Goal: Transaction & Acquisition: Purchase product/service

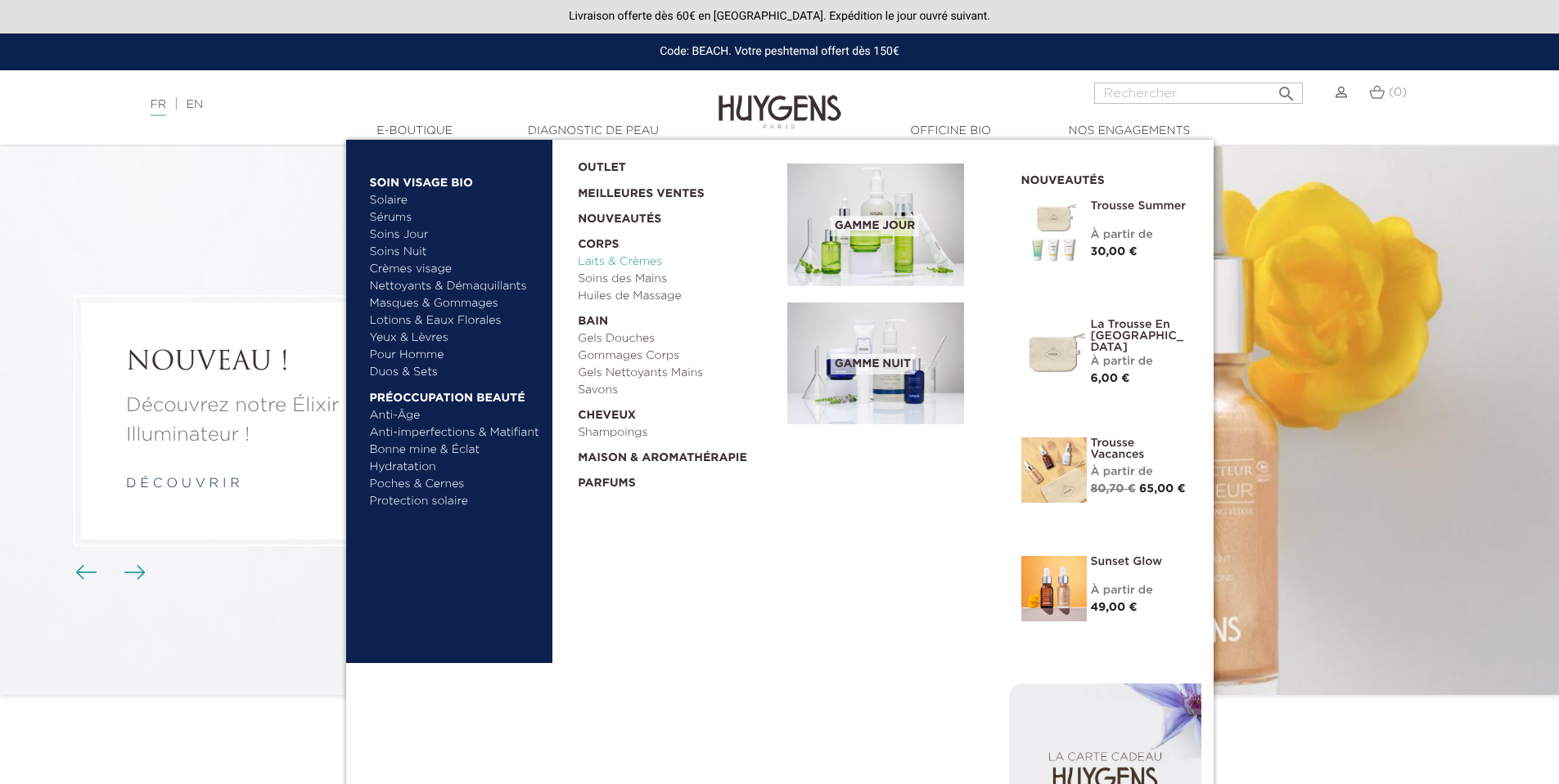
click at [602, 261] on link "Laits & Crèmes" at bounding box center [677, 262] width 198 height 17
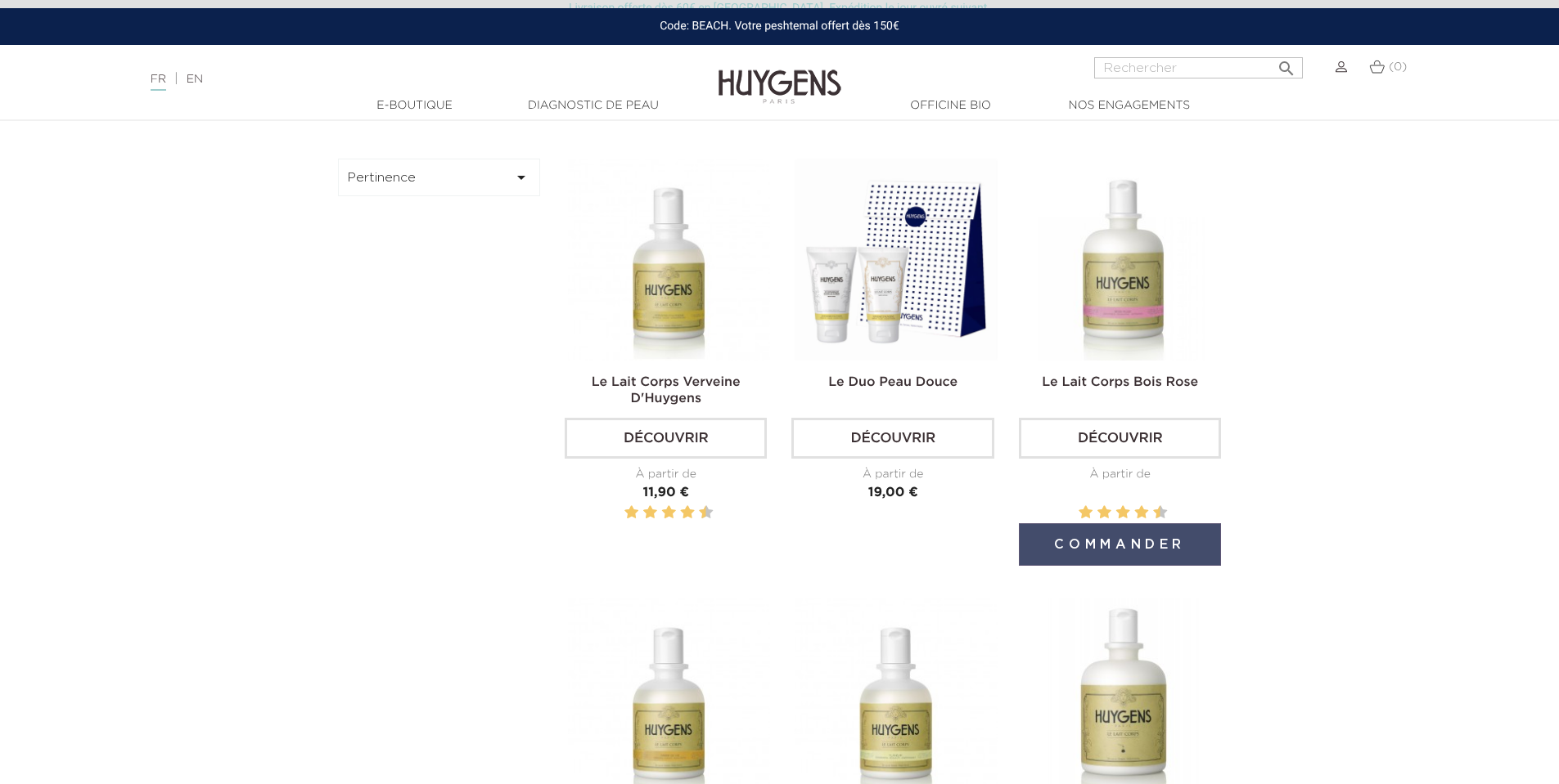
scroll to position [572, 0]
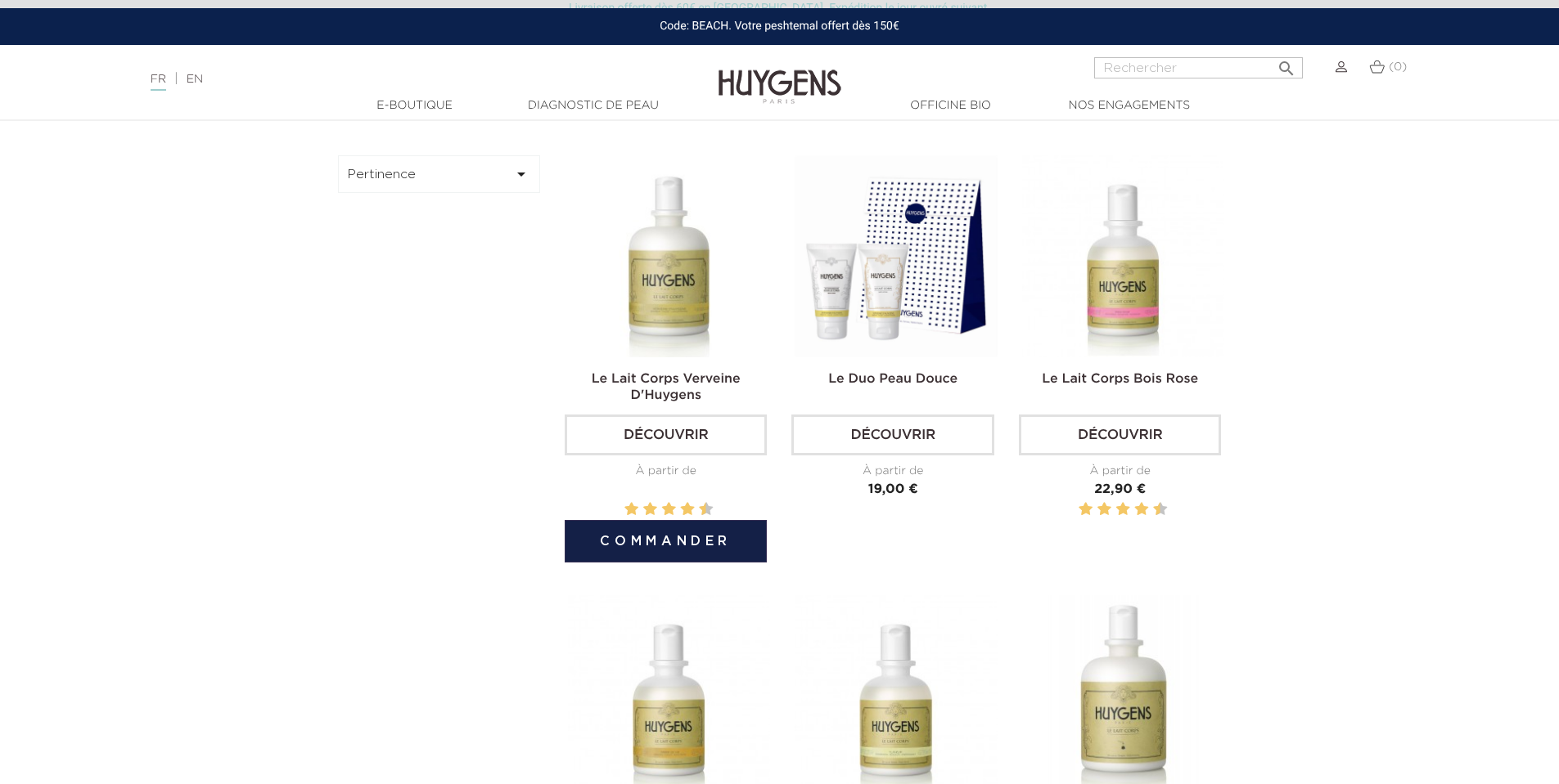
click at [690, 291] on img at bounding box center [668, 256] width 202 height 202
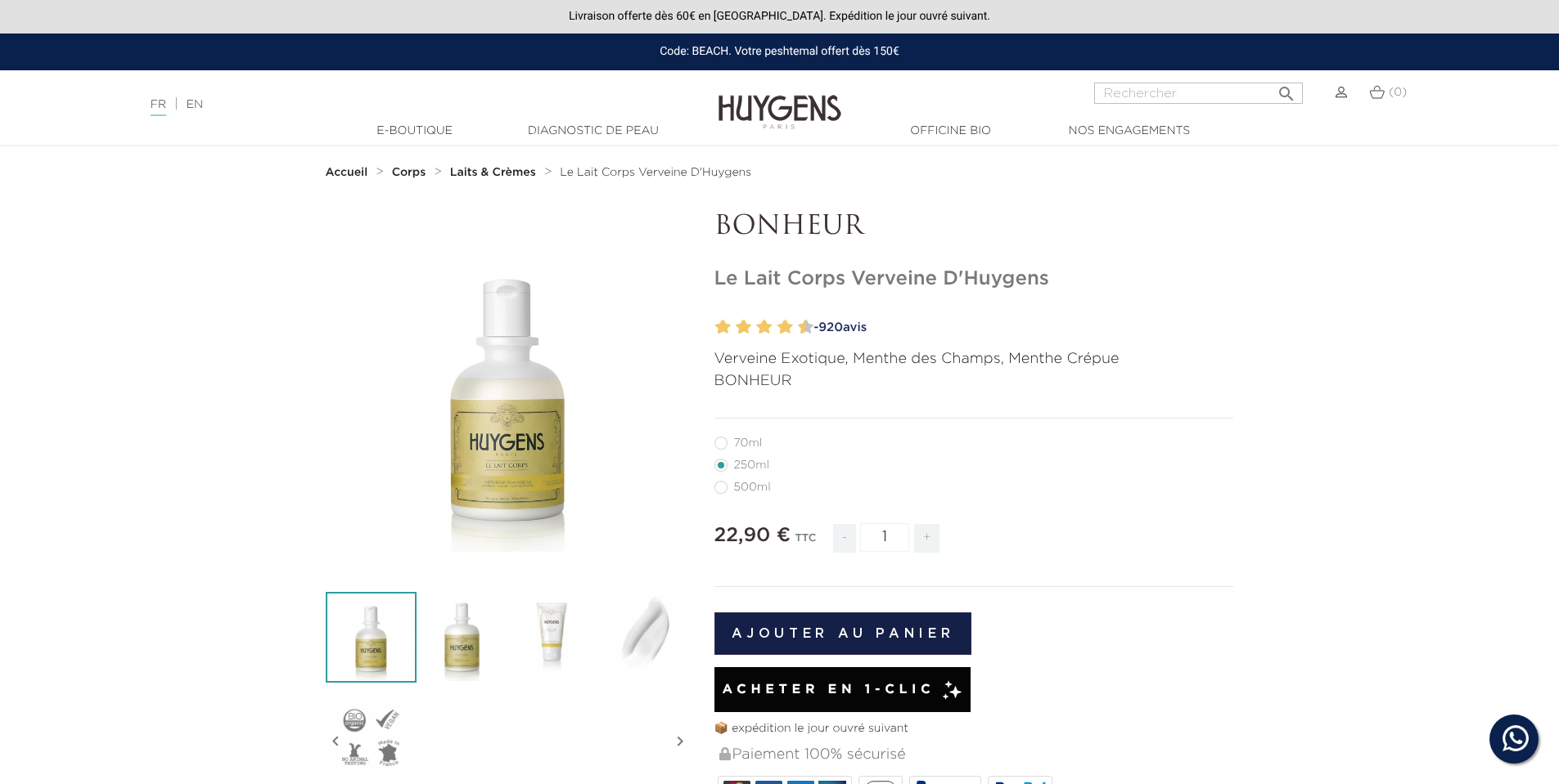
click at [774, 124] on img at bounding box center [780, 101] width 122 height 63
